Goal: Information Seeking & Learning: Learn about a topic

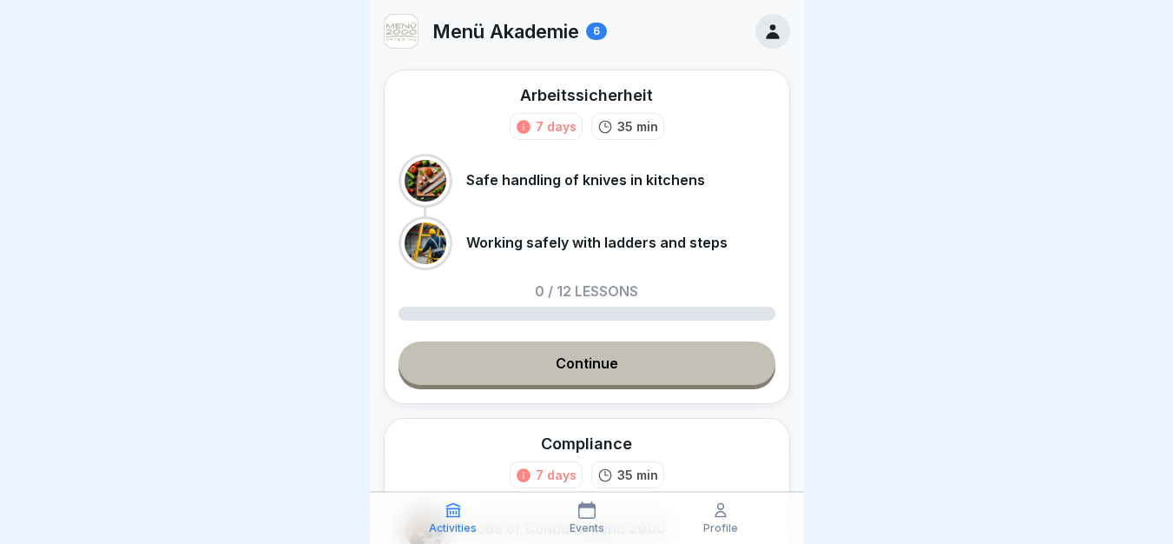
click at [623, 347] on link "Continue" at bounding box center [587, 362] width 377 height 43
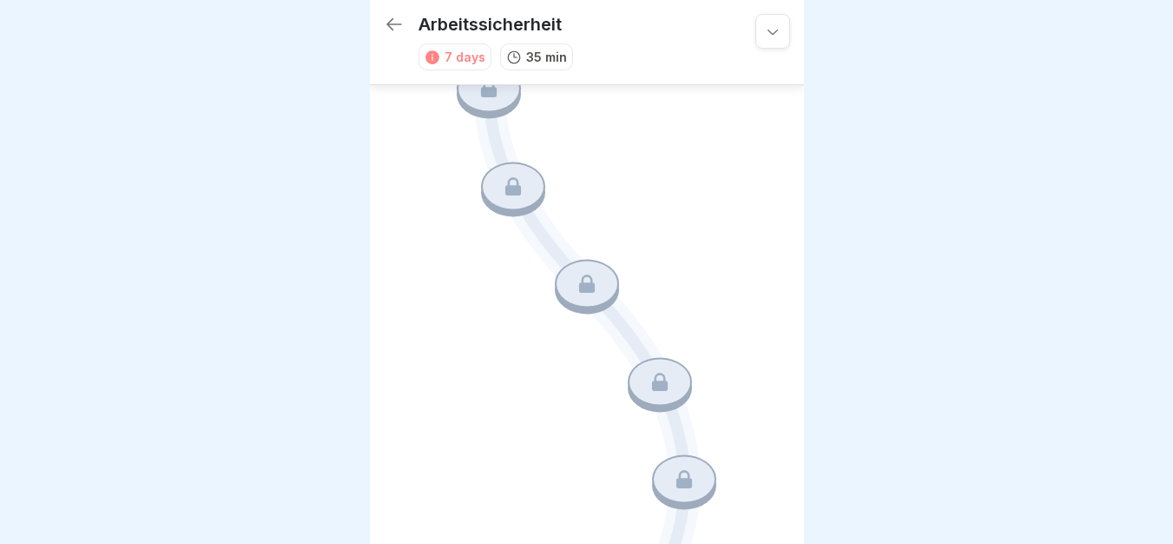
scroll to position [690, 0]
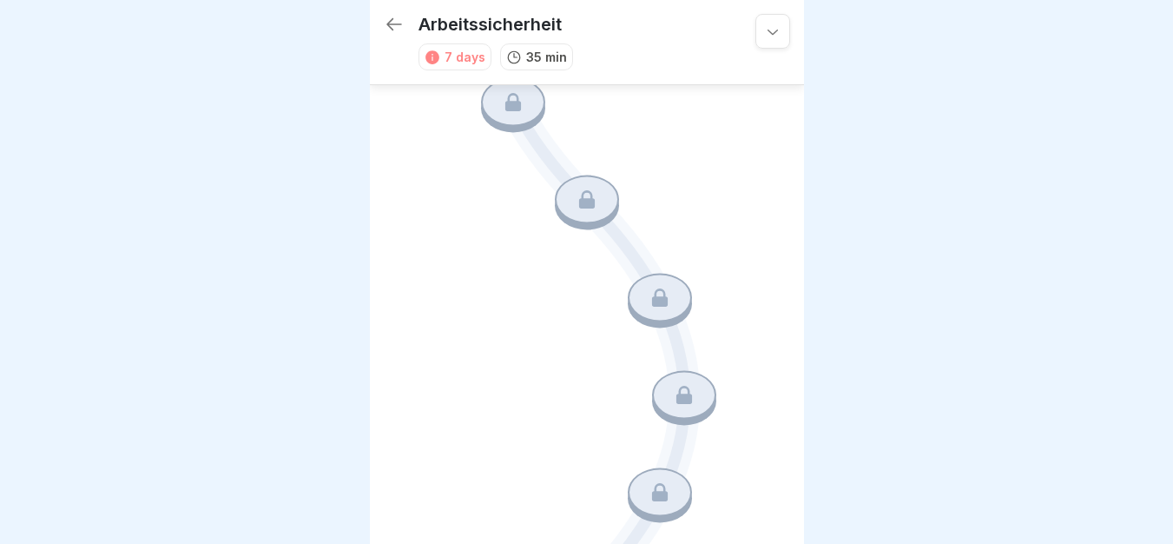
click at [832, 357] on div at bounding box center [586, 272] width 1173 height 544
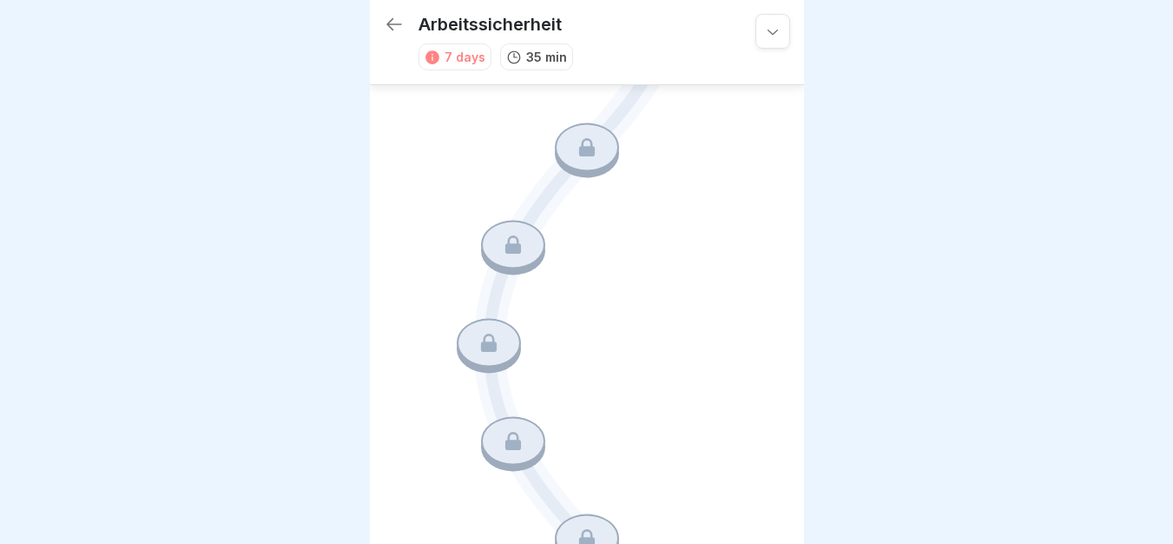
scroll to position [0, 0]
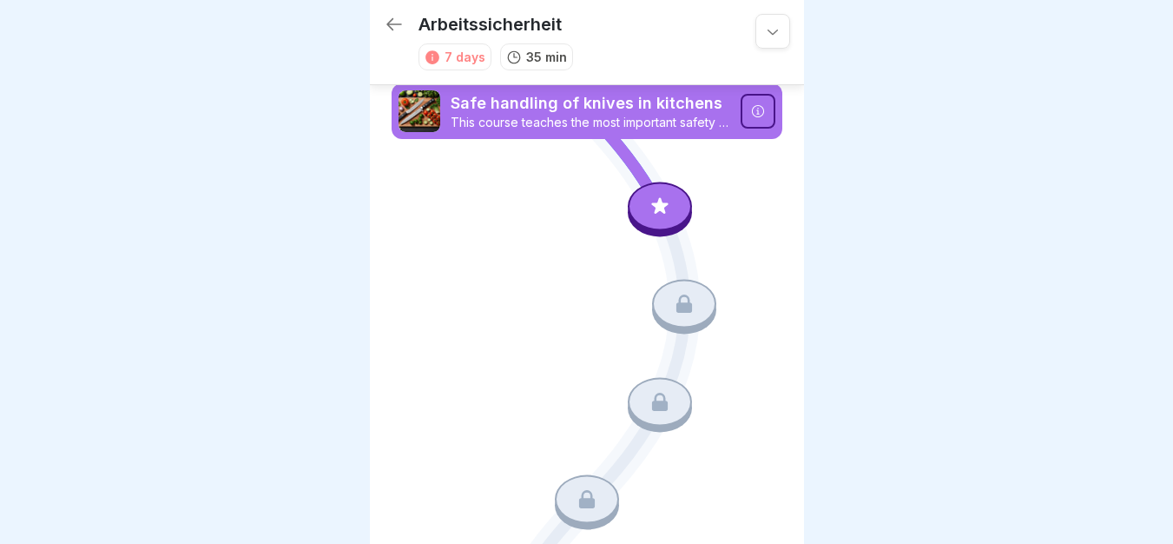
click at [654, 202] on icon at bounding box center [660, 206] width 23 height 23
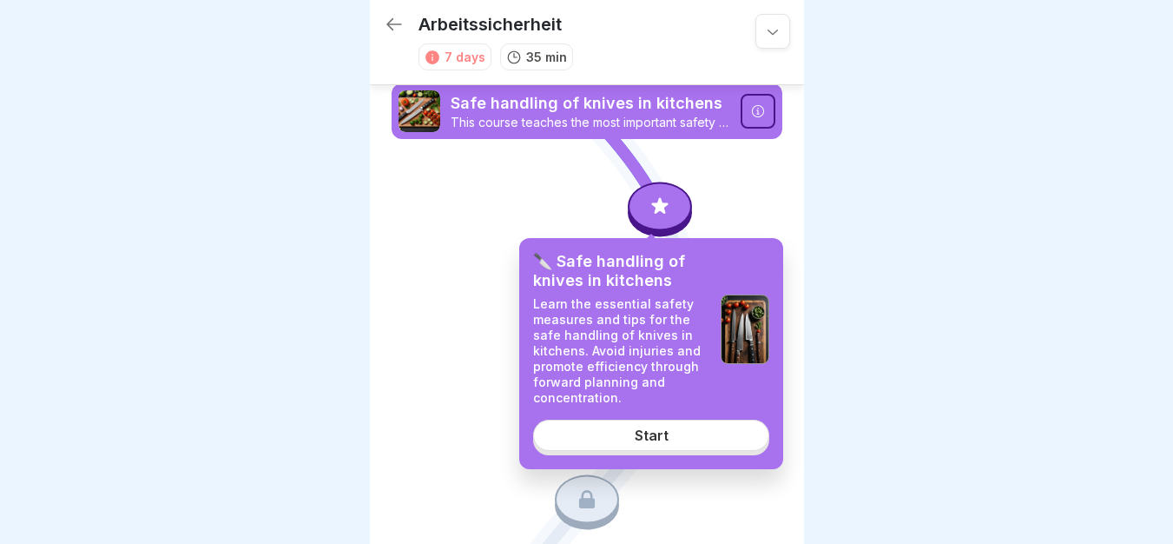
click at [664, 441] on div "Start" at bounding box center [652, 435] width 34 height 16
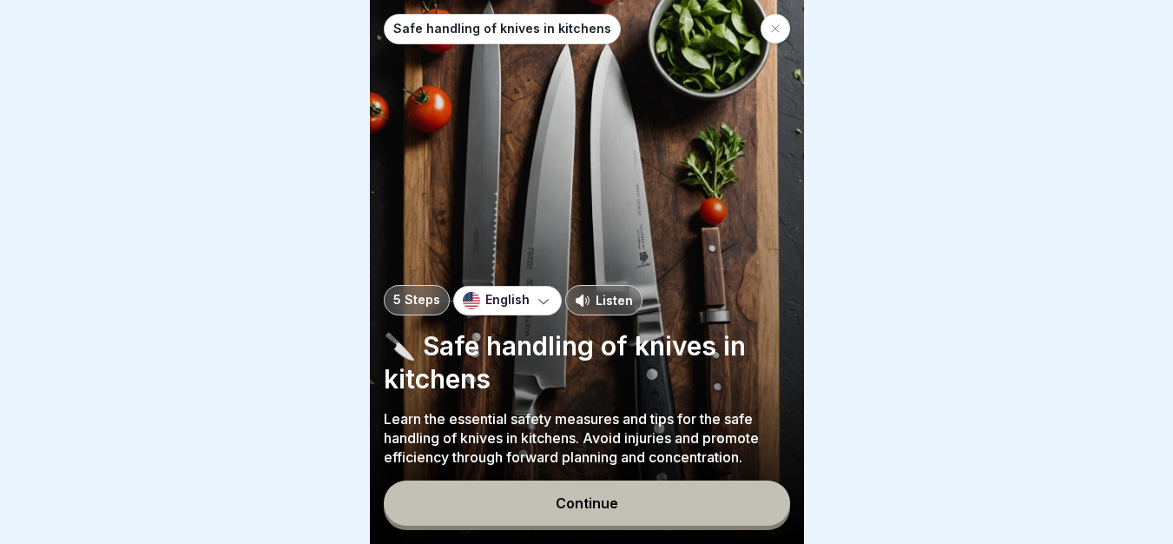
click at [535, 309] on icon at bounding box center [543, 300] width 17 height 17
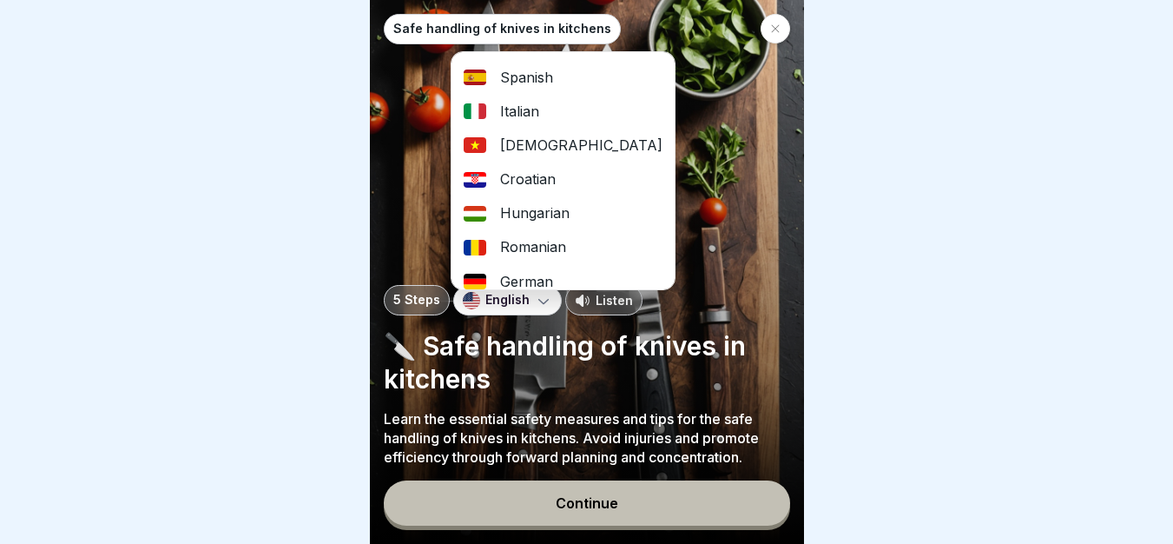
scroll to position [281, 0]
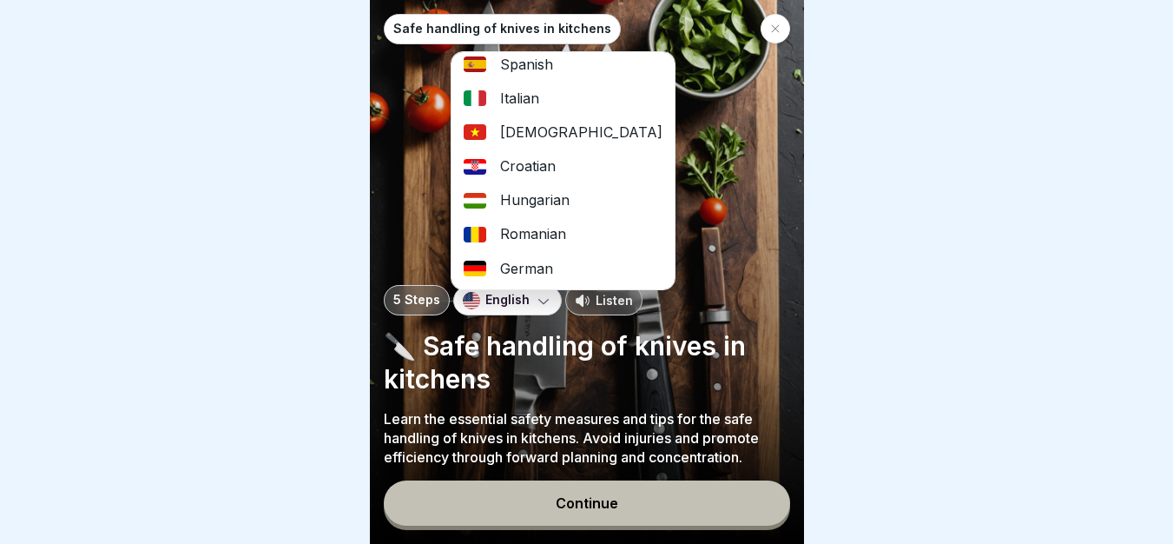
click at [575, 279] on div "German" at bounding box center [563, 269] width 223 height 34
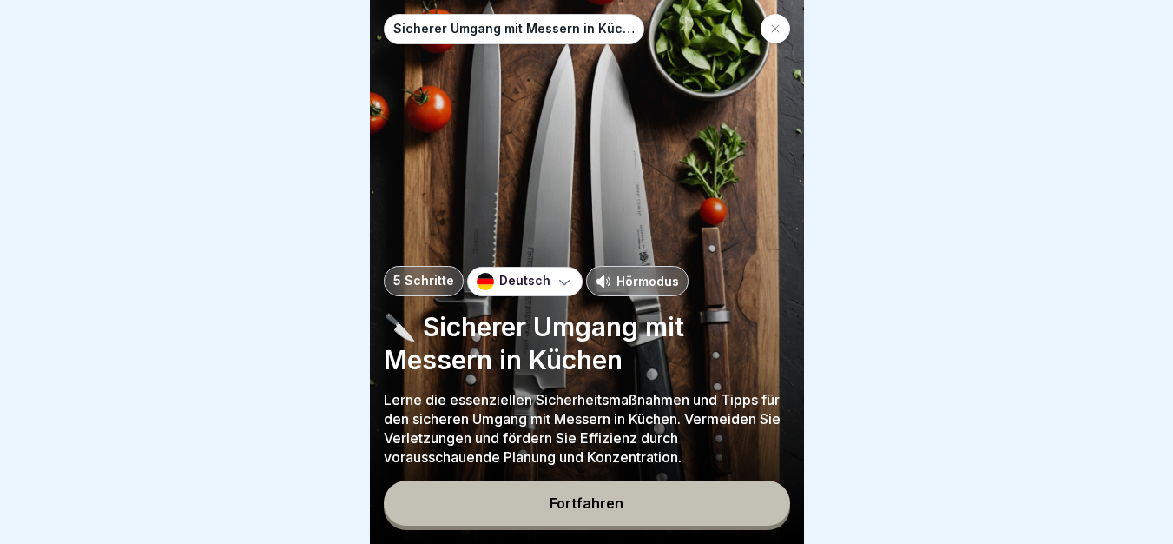
click at [578, 511] on div "Fortfahren" at bounding box center [587, 503] width 74 height 16
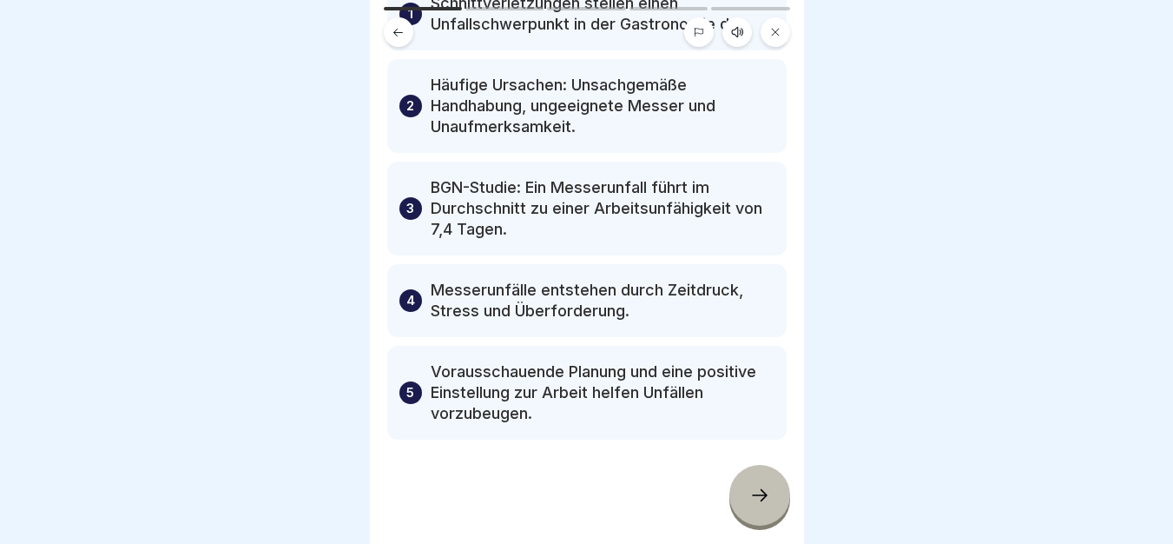
scroll to position [0, 0]
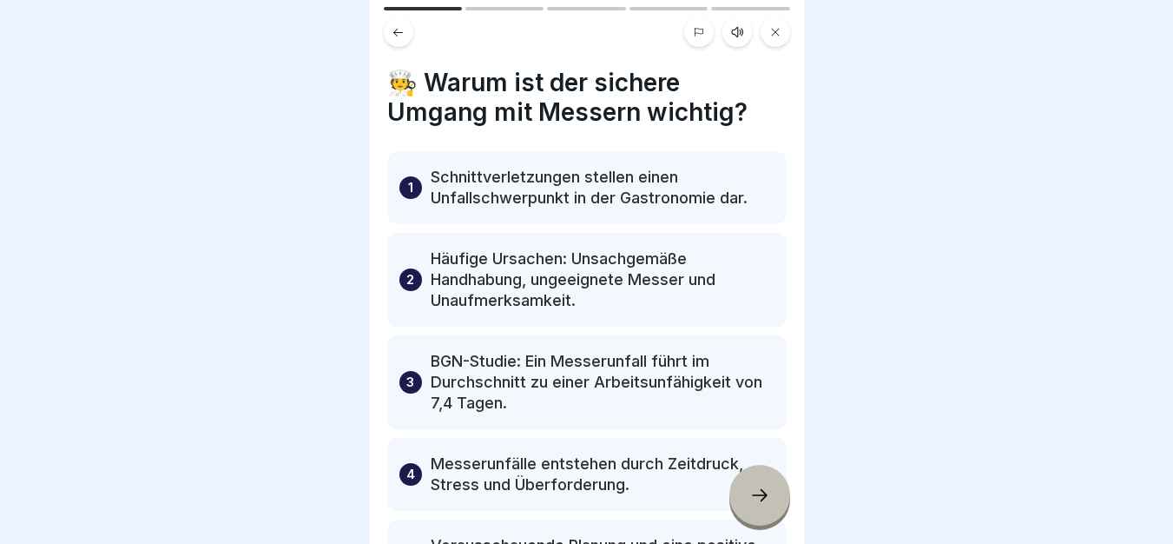
click at [494, 182] on p "Schnittverletzungen stellen einen Unfallschwerpunkt in der Gastronomie dar." at bounding box center [603, 188] width 344 height 42
click at [409, 182] on p "1" at bounding box center [410, 187] width 5 height 21
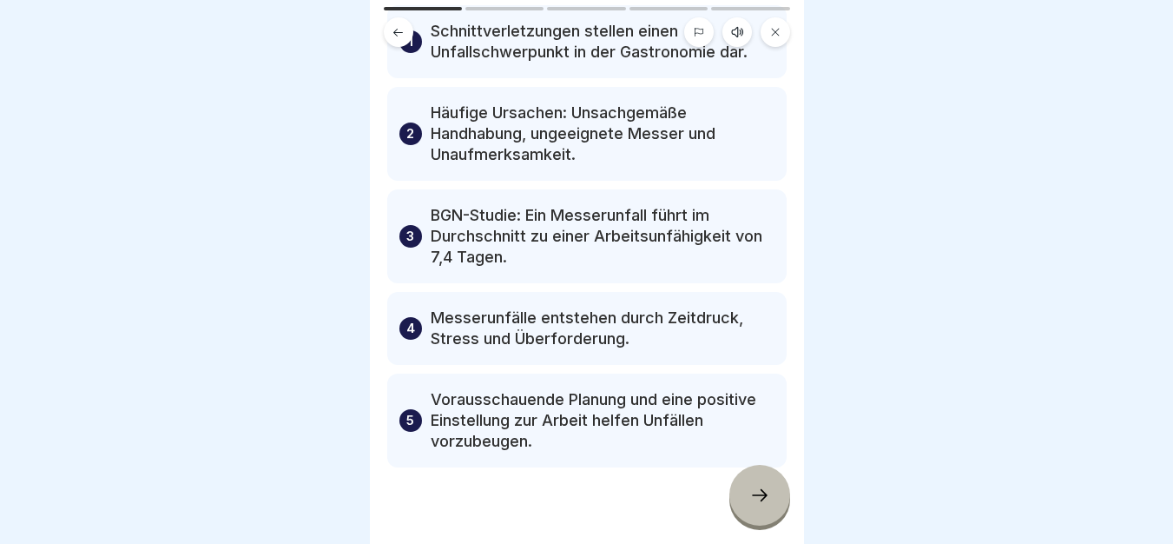
scroll to position [174, 0]
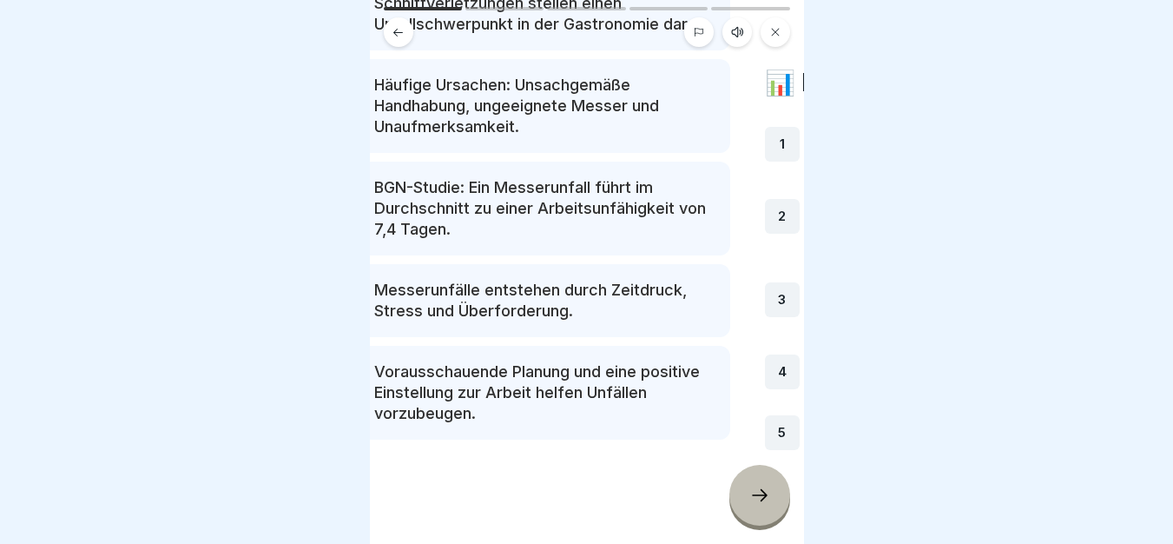
click at [551, 381] on p "Vorausschauende Planung und eine positive Einstellung zur Arbeit helfen Unfälle…" at bounding box center [546, 392] width 344 height 63
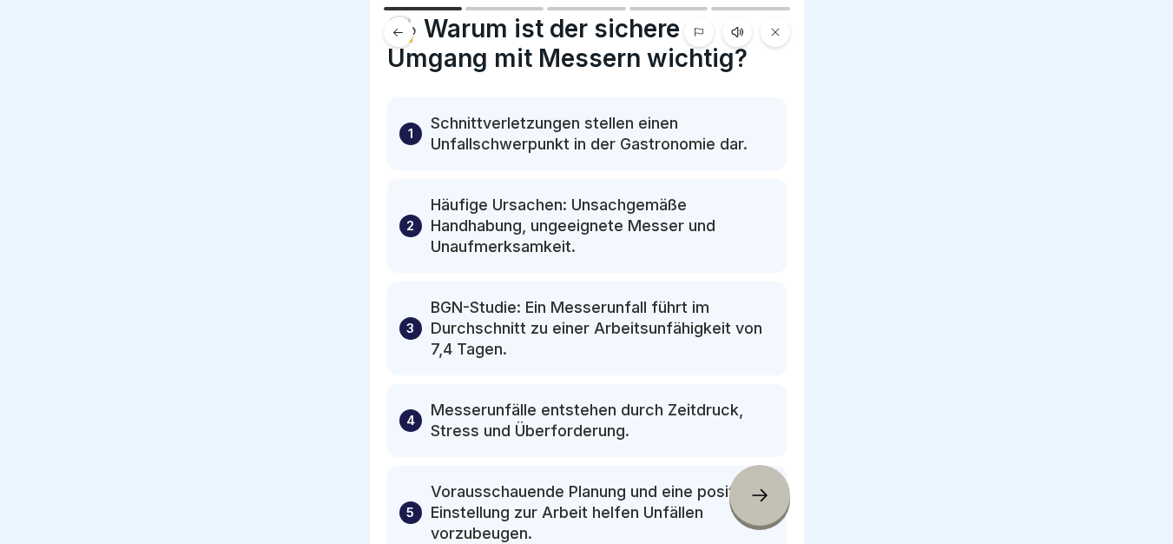
scroll to position [0, 0]
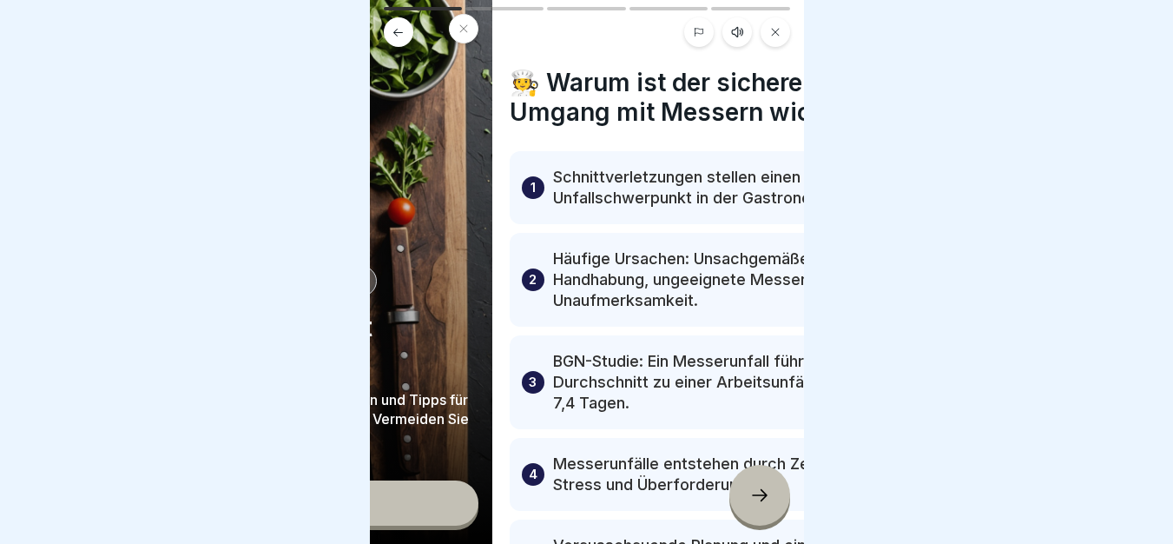
click at [510, 164] on div "🧑‍🍳 Warum ist der sichere Umgang mit Messern wichtig? 1 Schnittverletzungen ste…" at bounding box center [709, 340] width 399 height 545
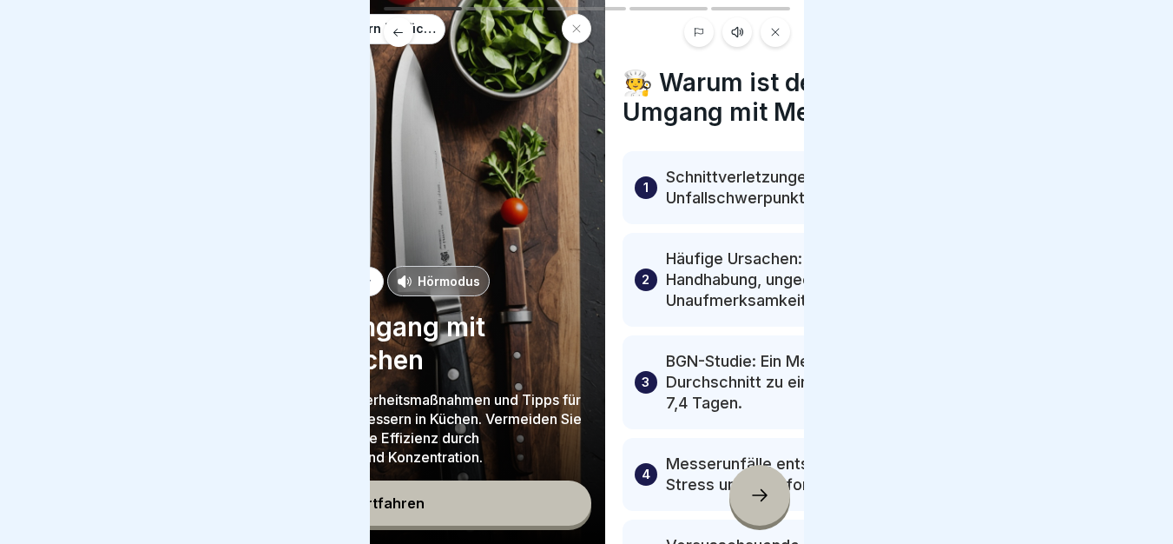
click at [782, 190] on div "1 Schnittverletzungen stellen einen Unfallschwerpunkt in der Gastronomie dar." at bounding box center [822, 187] width 399 height 73
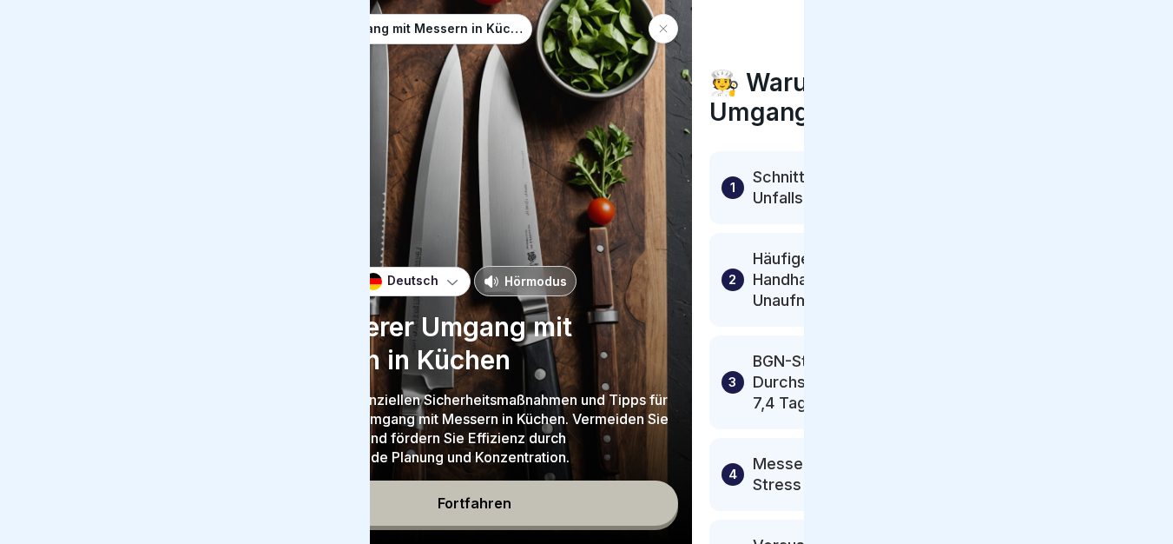
click at [568, 445] on p "Lerne die essenziellen Sicherheitsmaßnahmen und Tipps für den sicheren Umgang m…" at bounding box center [475, 428] width 406 height 76
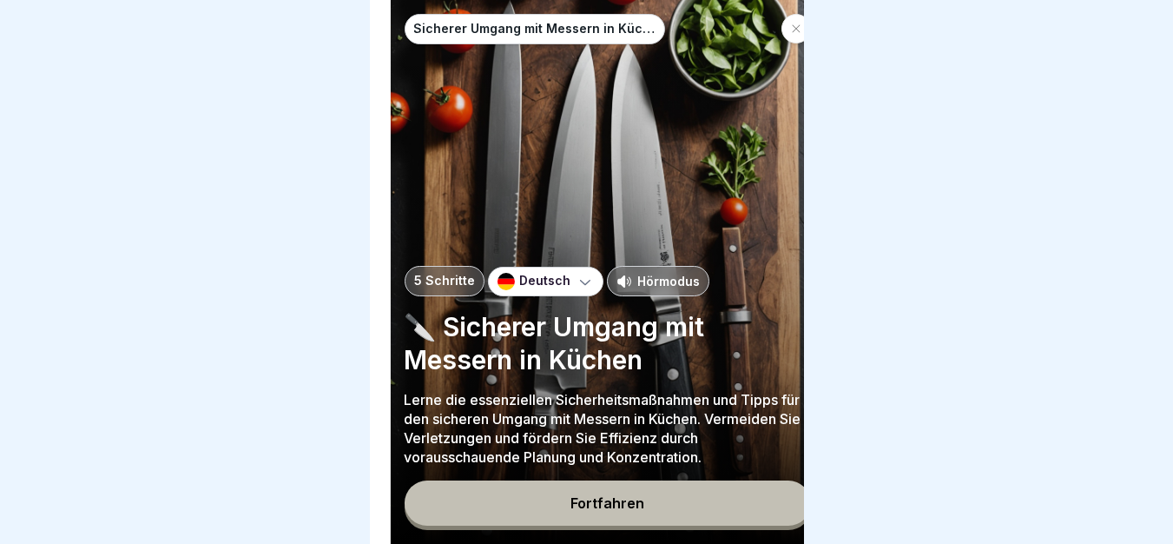
click at [479, 360] on p "🔪 Sicherer Umgang mit Messern in Küchen" at bounding box center [607, 343] width 406 height 66
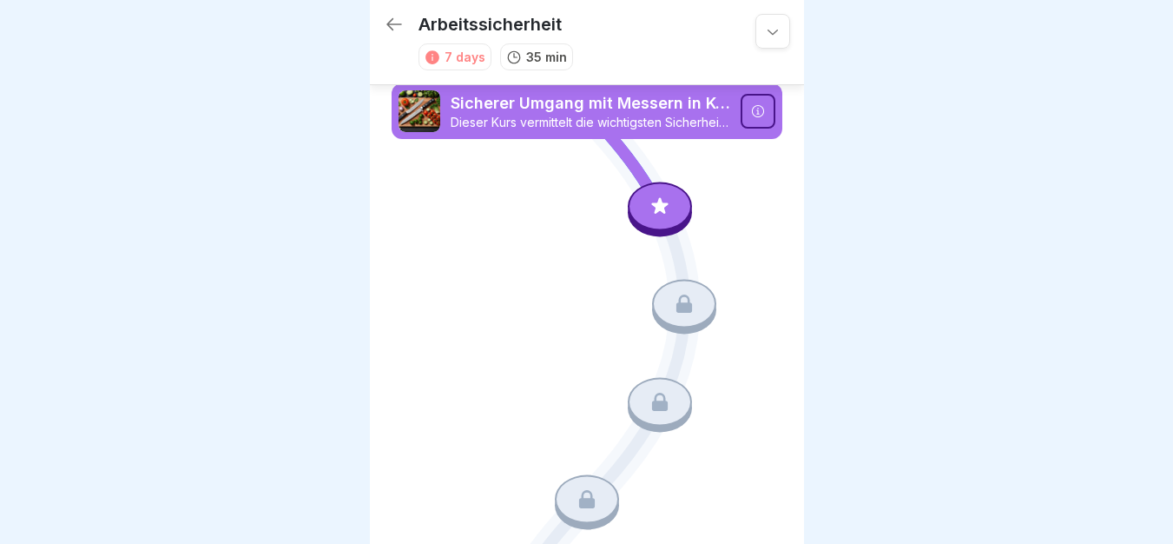
drag, startPoint x: 461, startPoint y: 298, endPoint x: 669, endPoint y: 313, distance: 208.1
click at [751, 106] on icon at bounding box center [758, 111] width 14 height 14
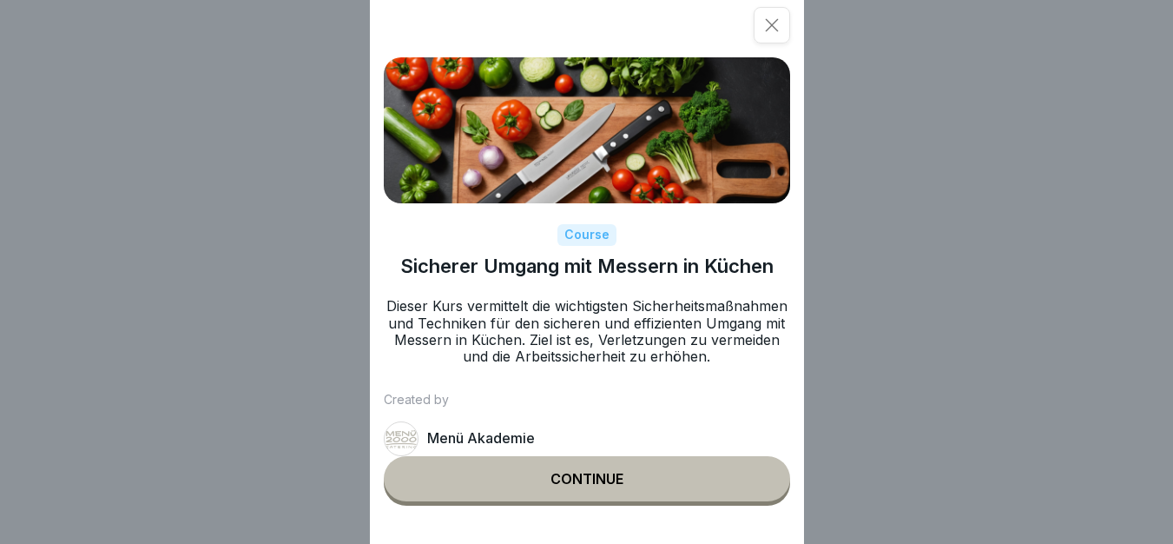
drag, startPoint x: 719, startPoint y: 369, endPoint x: 484, endPoint y: 327, distance: 239.0
click at [484, 327] on p "Dieser Kurs vermittelt die wichtigsten Sicherheitsmaßnahmen und Techniken für d…" at bounding box center [587, 331] width 406 height 67
click at [551, 501] on button "Continue" at bounding box center [587, 478] width 406 height 45
